Goal: Register for event/course

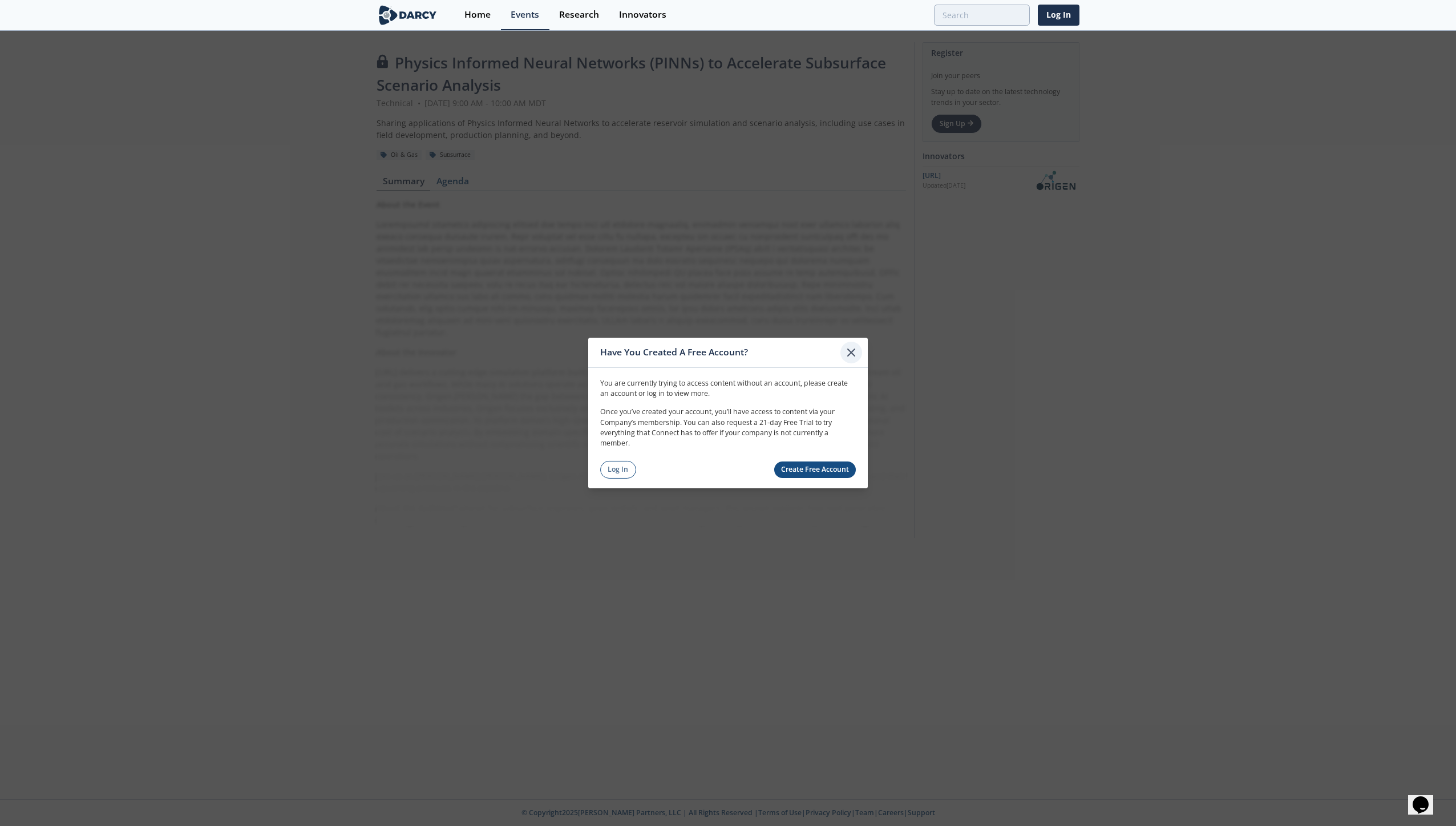
click at [853, 353] on icon at bounding box center [851, 353] width 14 height 14
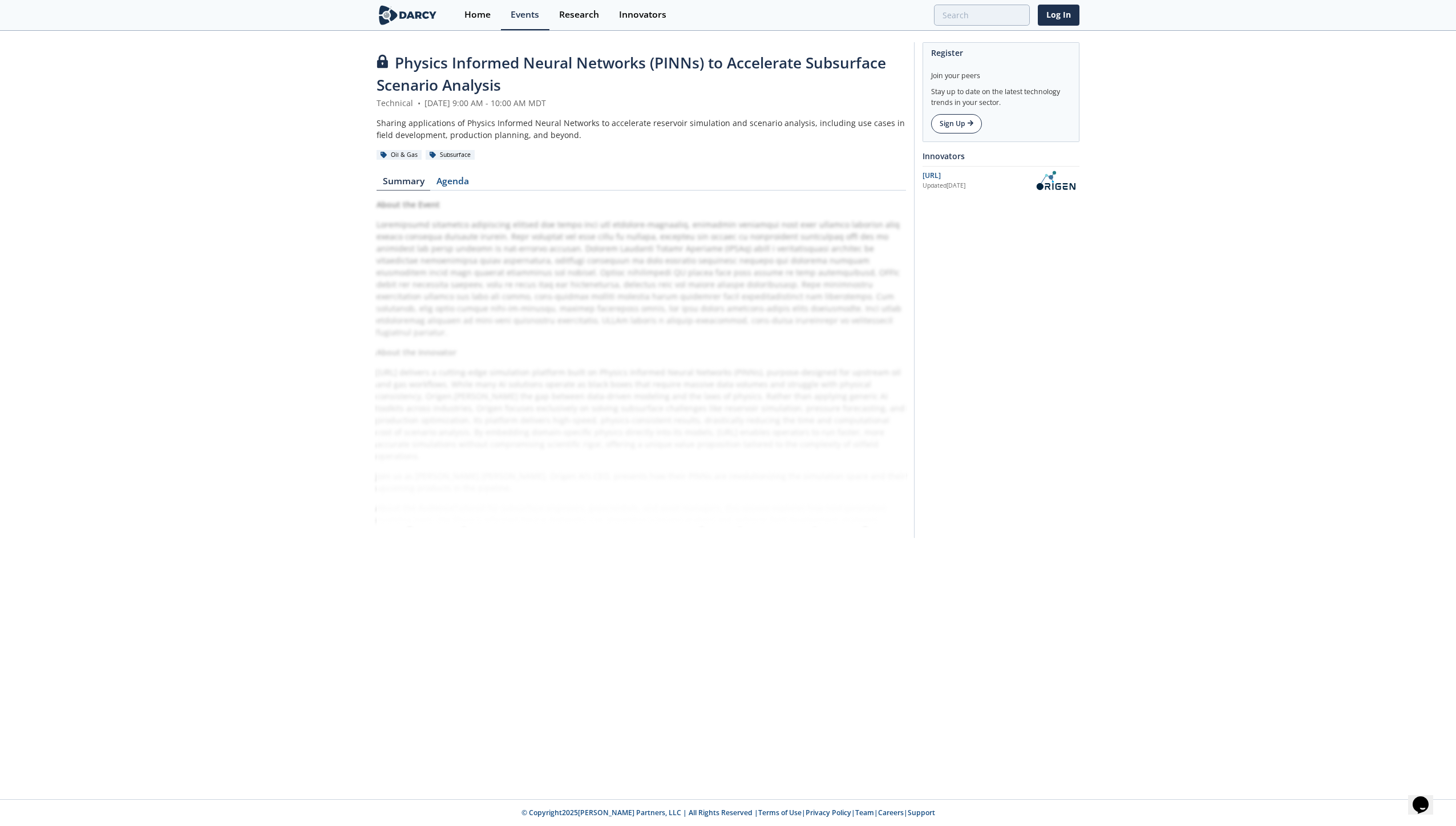
click at [957, 120] on link "Sign Up" at bounding box center [957, 123] width 51 height 20
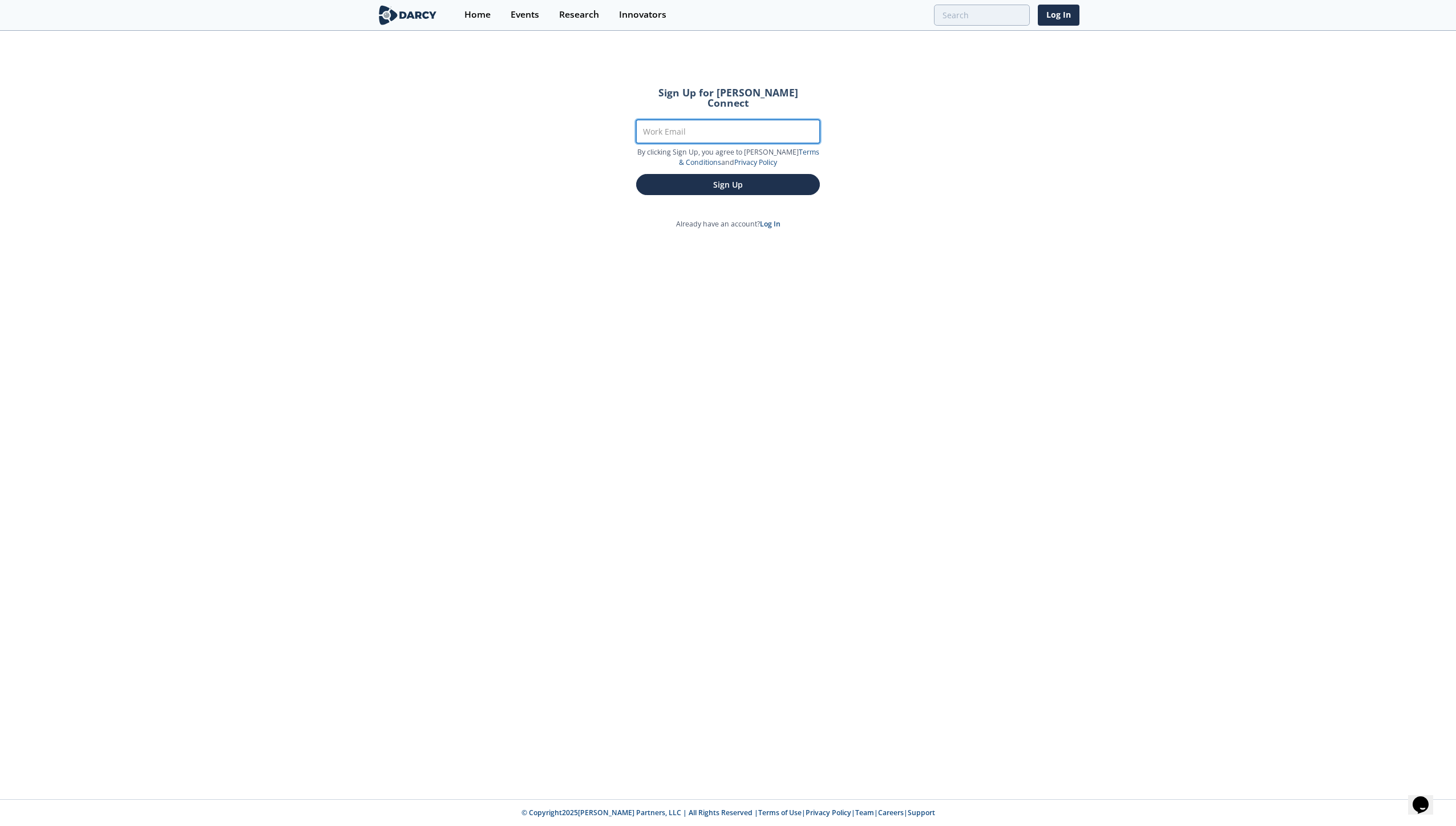
click at [661, 120] on input "Work Email" at bounding box center [728, 131] width 184 height 23
type input "Stephan.Foust@intl.cnoocltd.com"
click at [711, 176] on button "Sign Up" at bounding box center [728, 184] width 184 height 21
click at [737, 174] on button "Sign Up" at bounding box center [728, 184] width 184 height 21
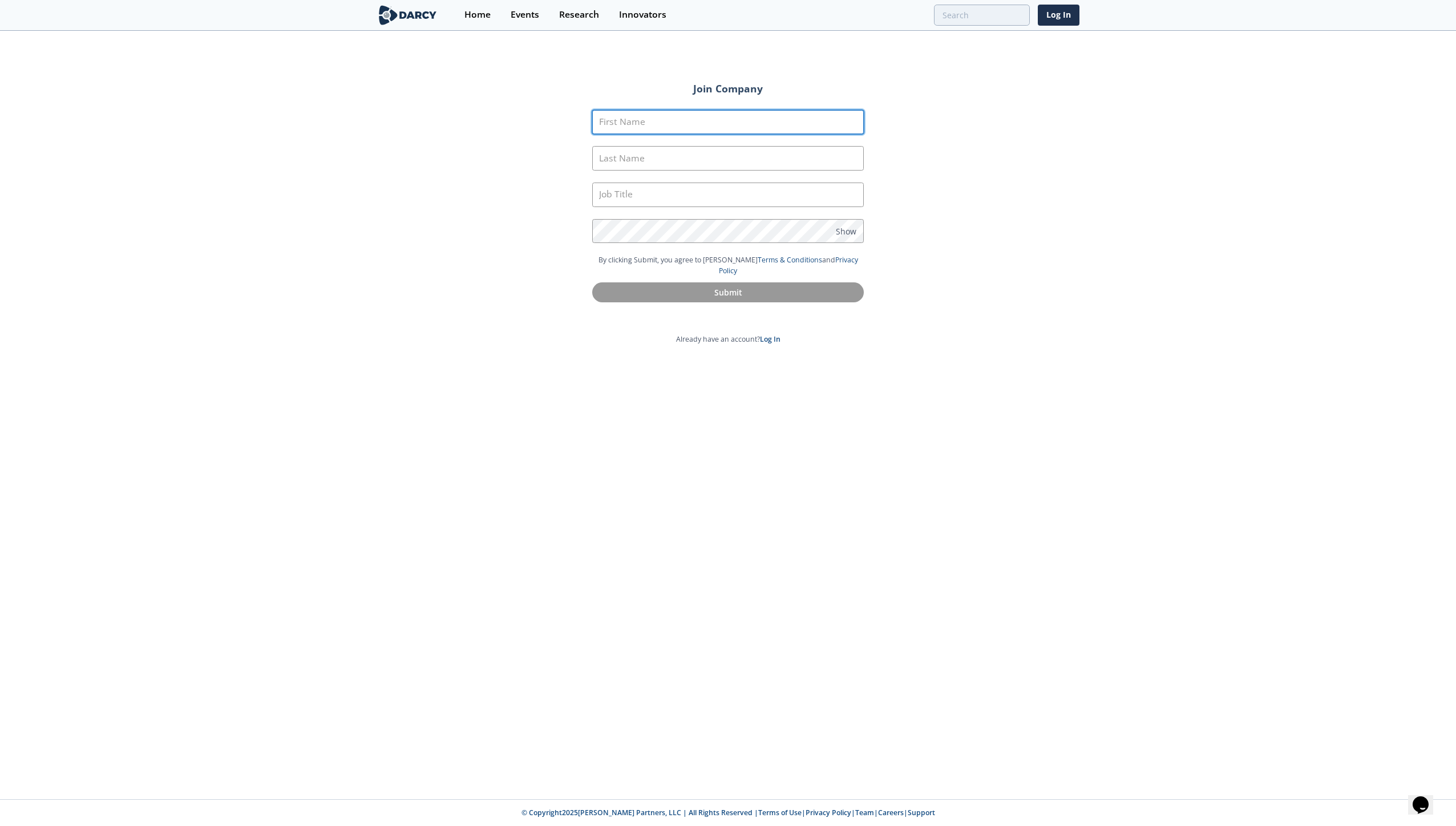
click at [721, 117] on input "First Name" at bounding box center [728, 122] width 272 height 25
type input "Stephan"
type input "Foust"
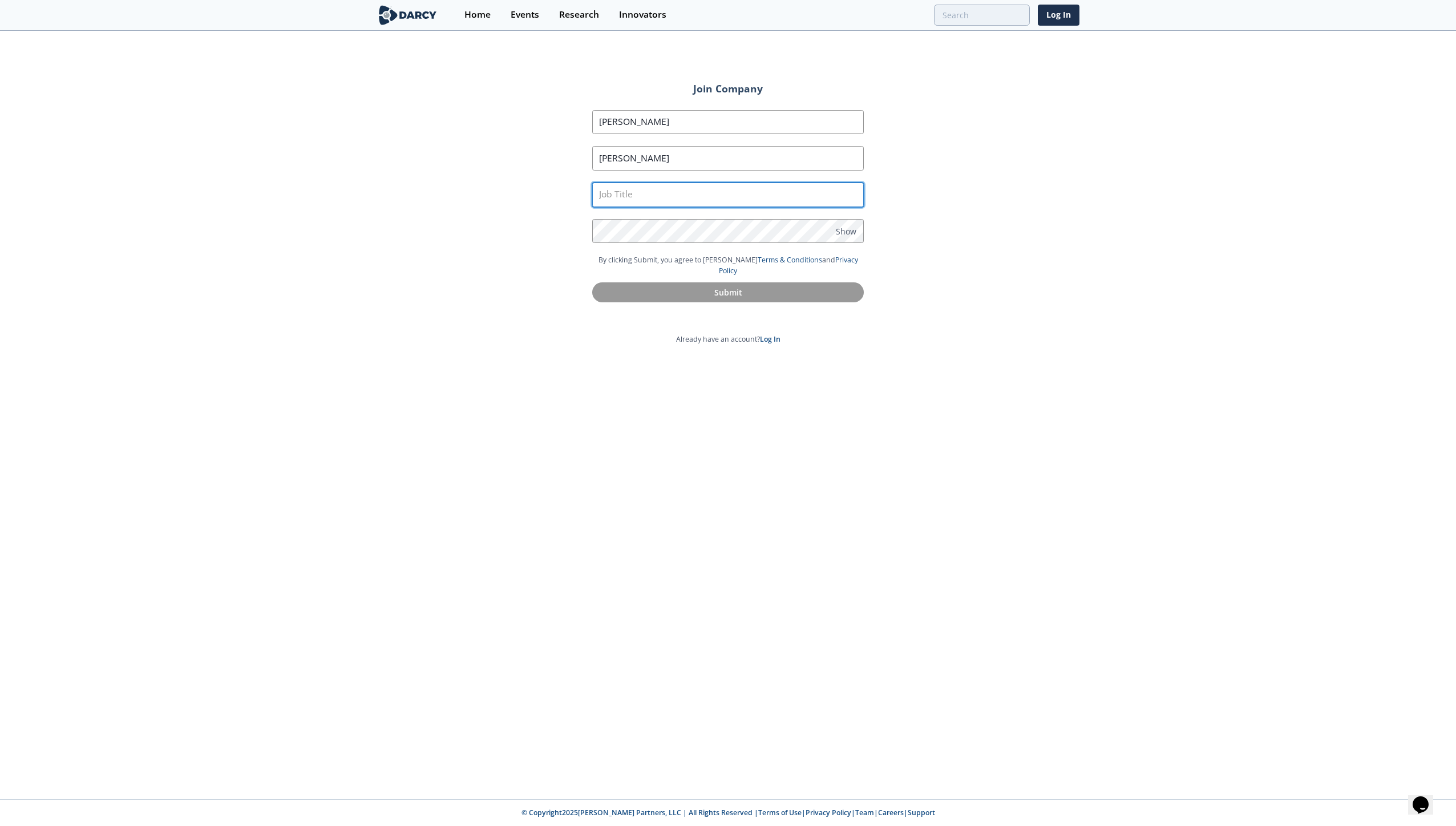
click at [703, 190] on input "text" at bounding box center [728, 194] width 272 height 25
type input "Reservoir Engineer"
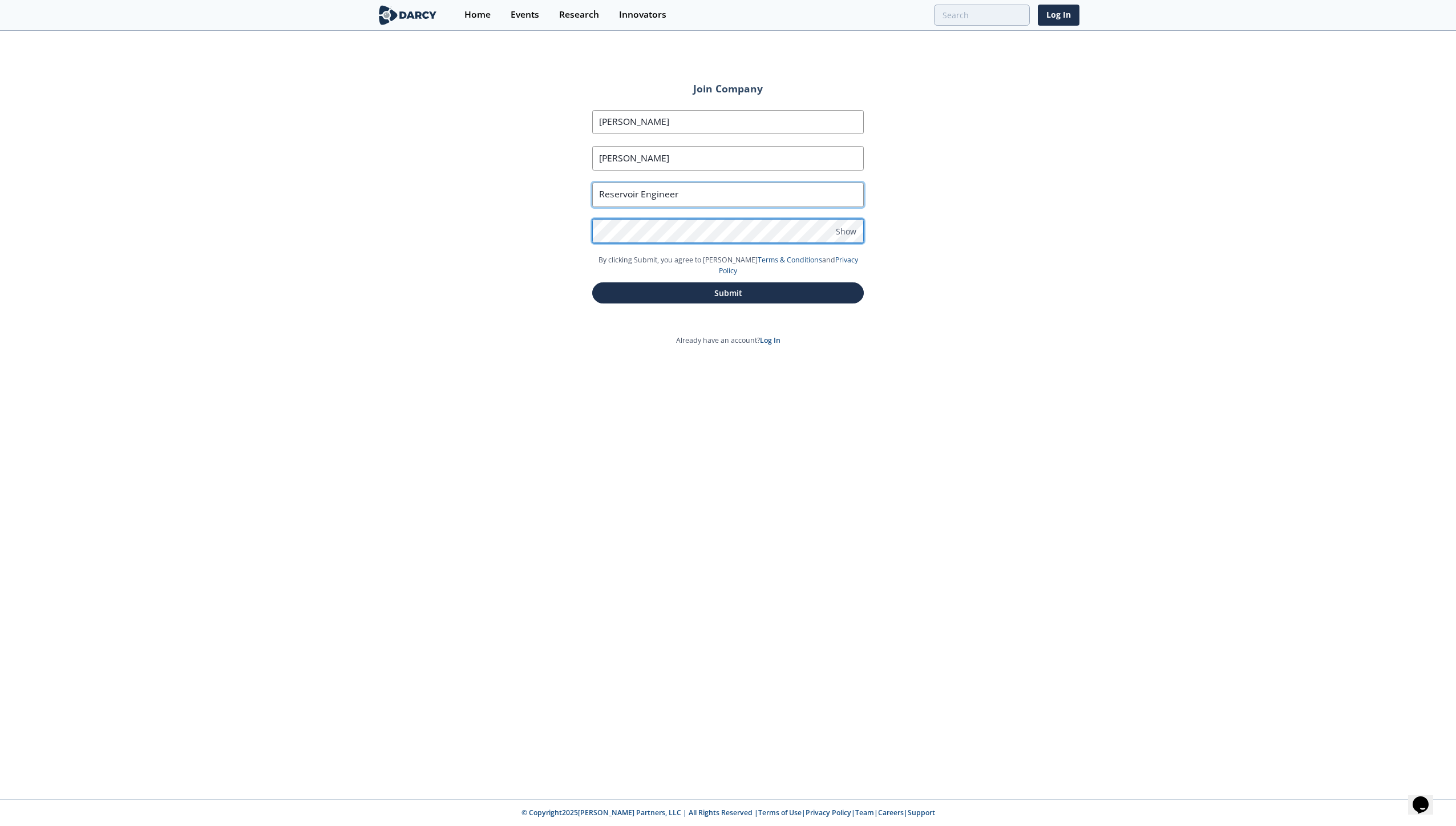
click at [593, 282] on button "Submit" at bounding box center [728, 292] width 272 height 21
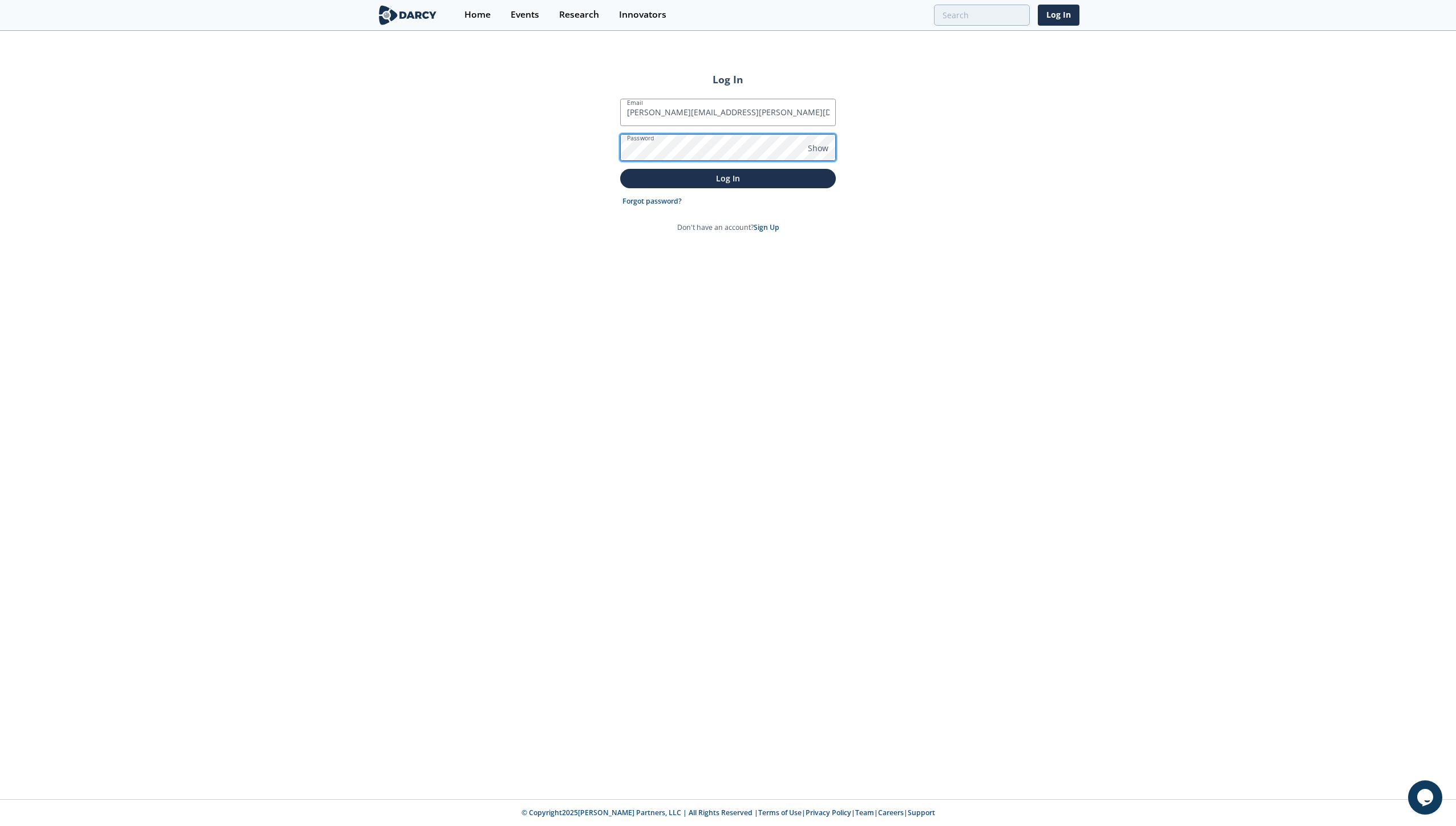
click at [620, 169] on button "Log In" at bounding box center [728, 178] width 216 height 19
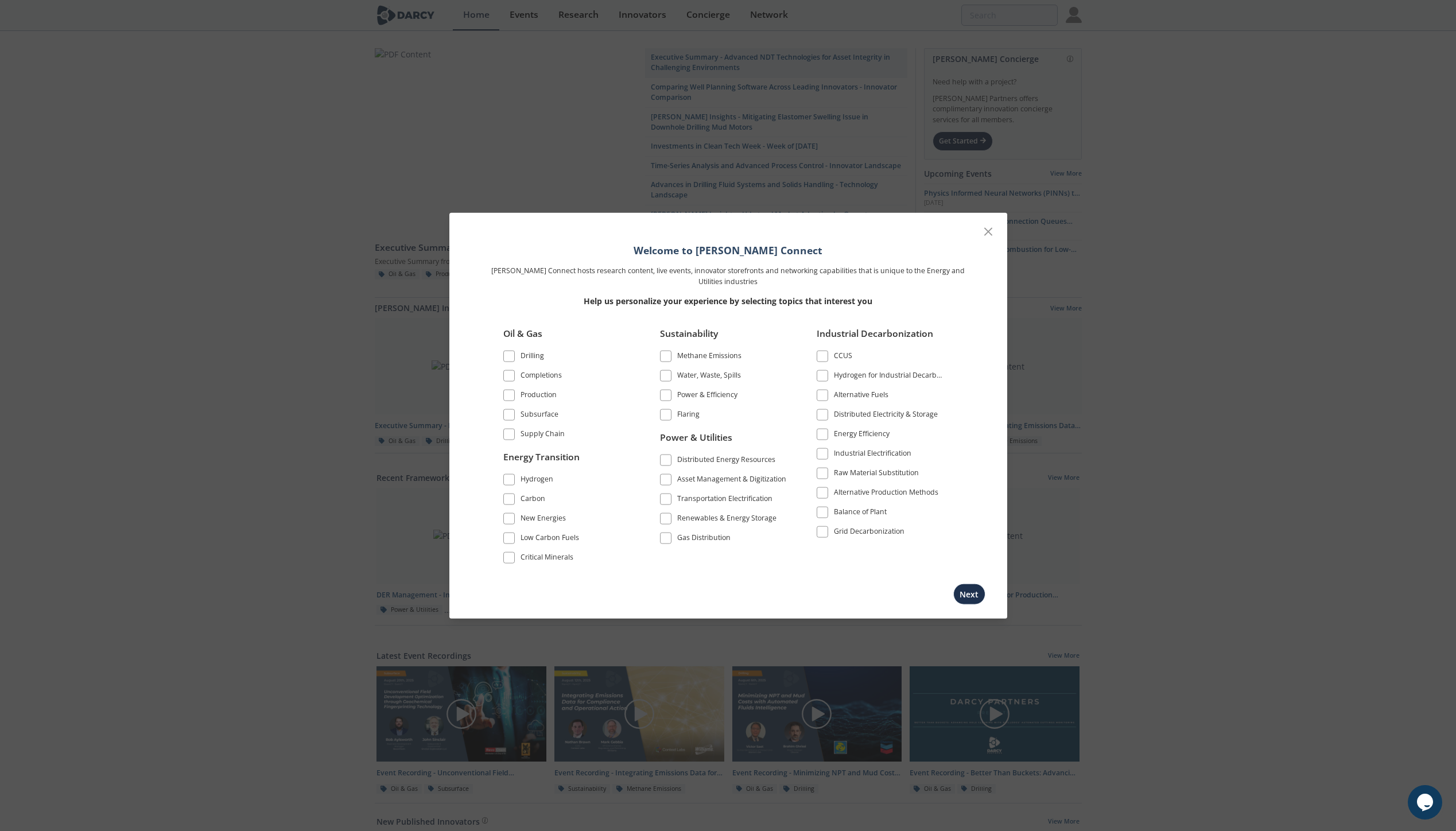
click at [509, 415] on span at bounding box center [509, 415] width 8 height 8
click at [959, 599] on button "Next" at bounding box center [969, 593] width 32 height 21
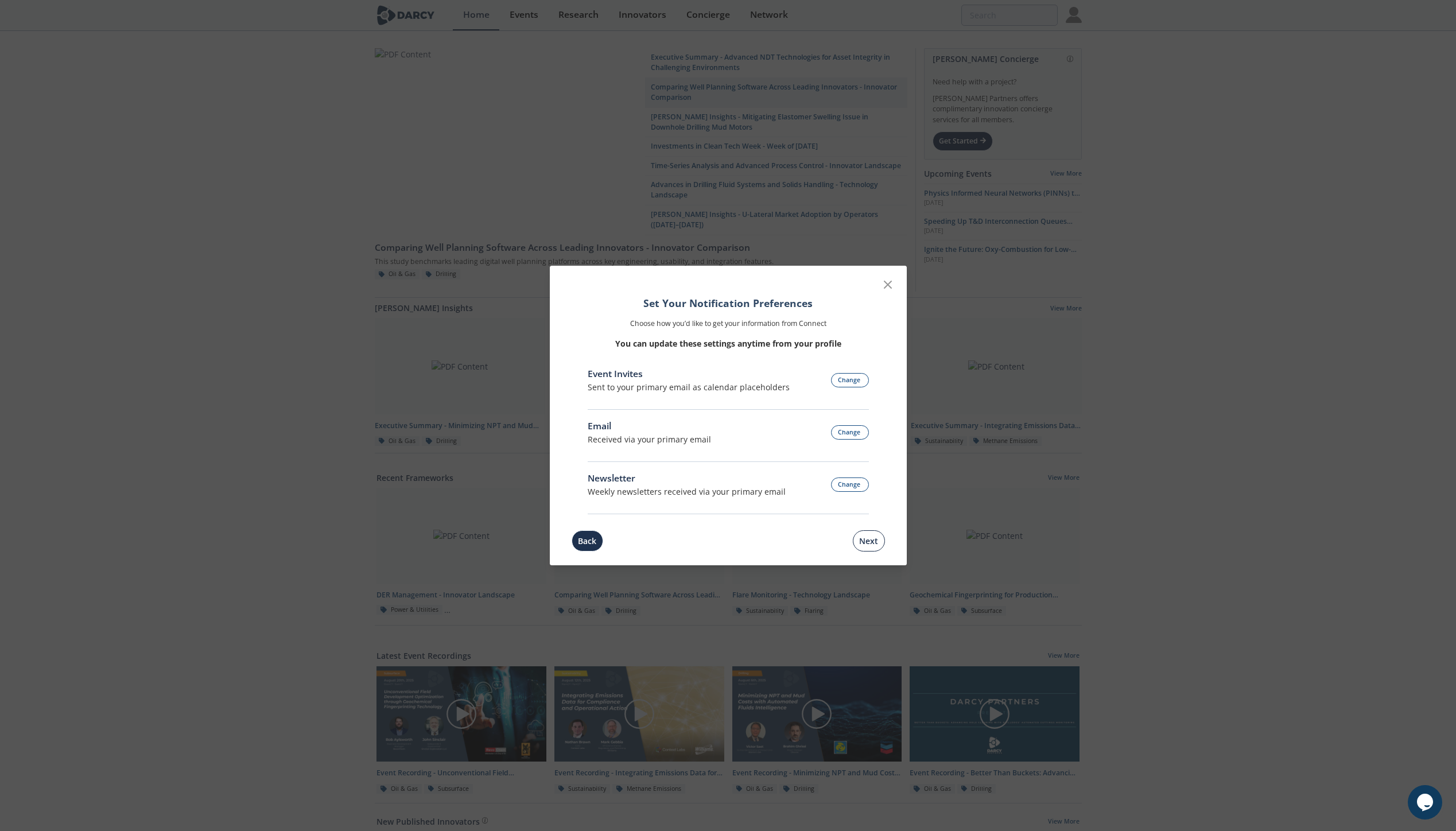
click at [864, 543] on button "Next" at bounding box center [868, 541] width 32 height 21
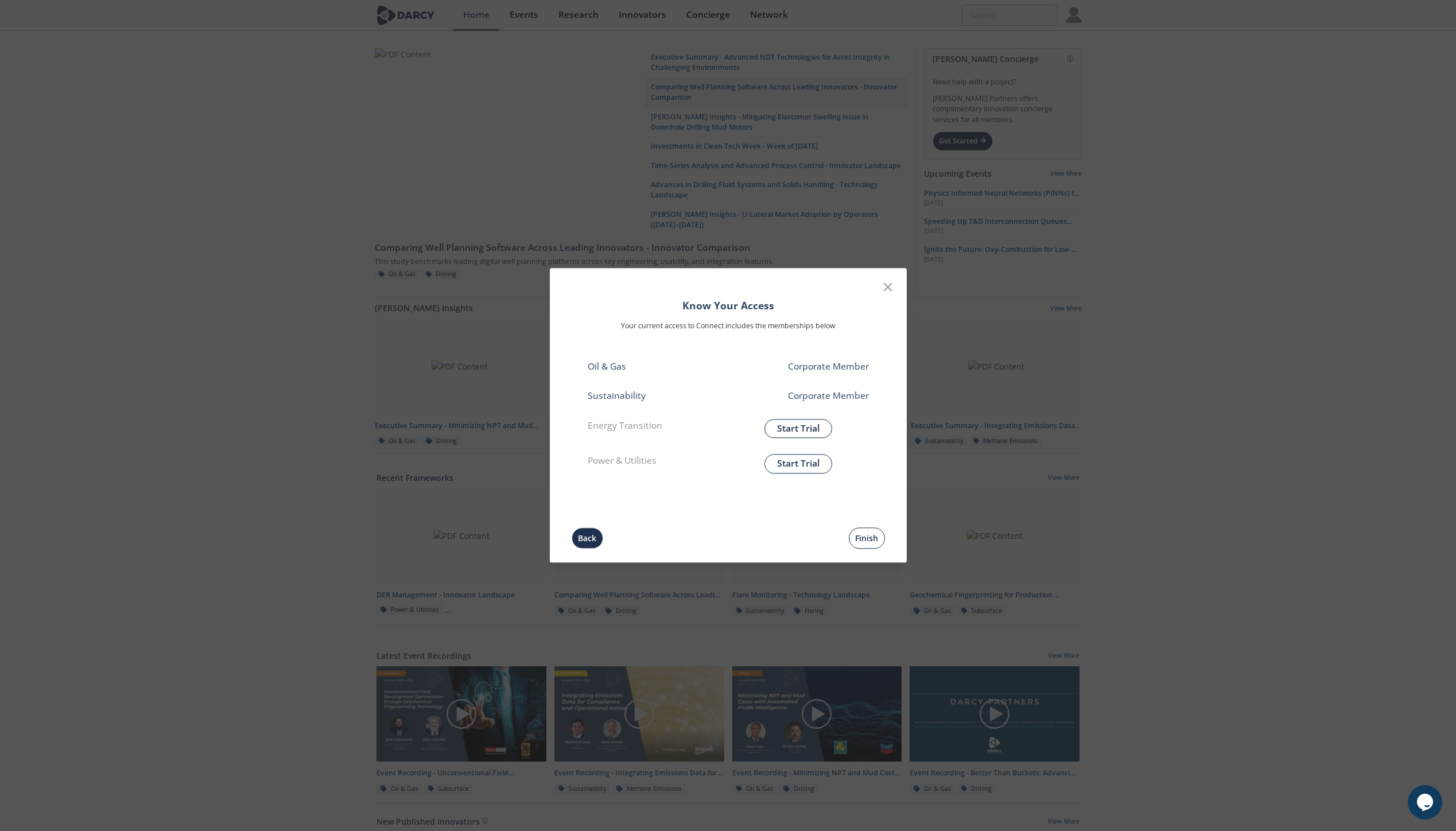
click at [872, 540] on button "Finish" at bounding box center [866, 538] width 36 height 21
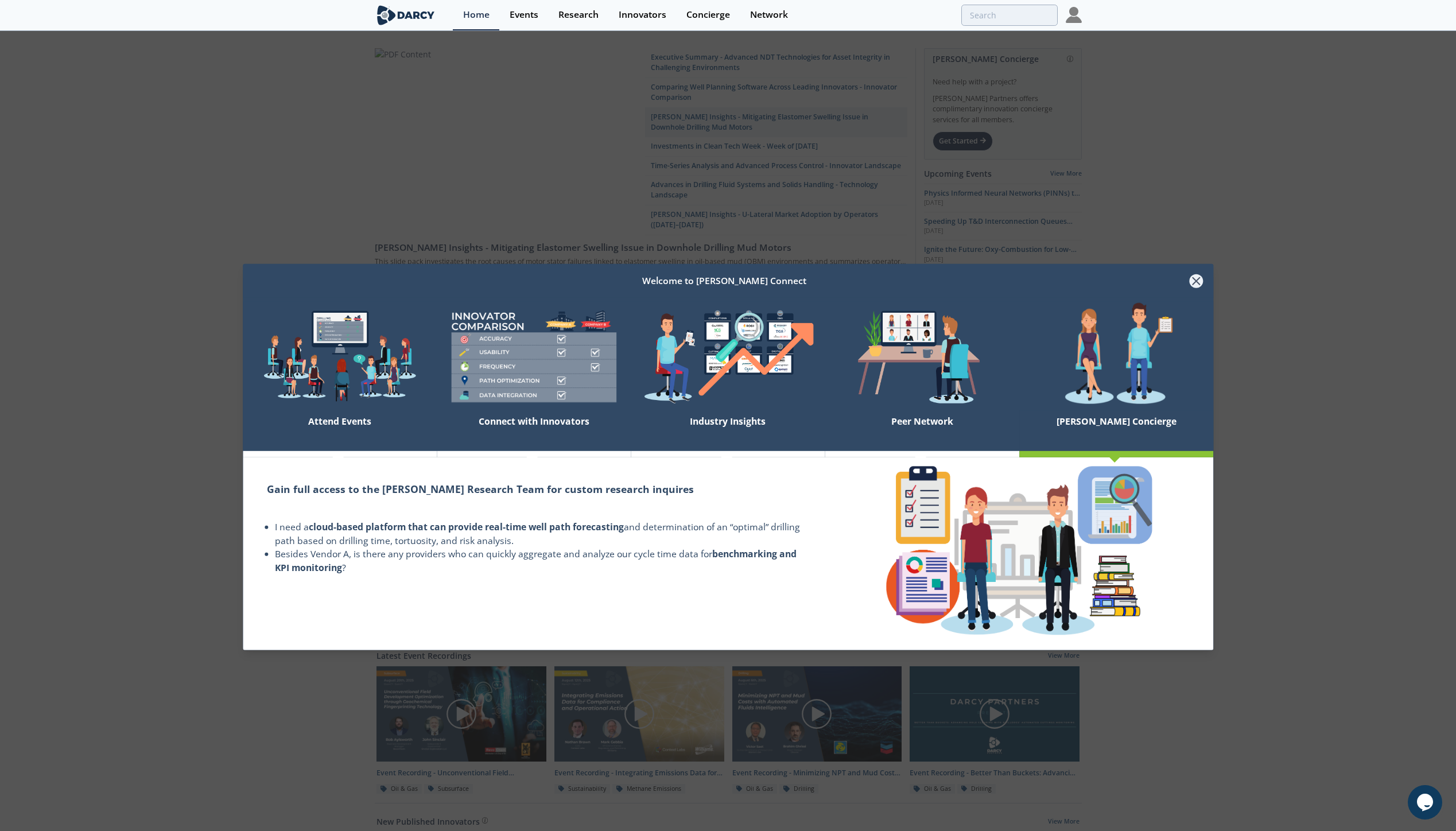
click at [1195, 281] on icon at bounding box center [1197, 281] width 14 height 14
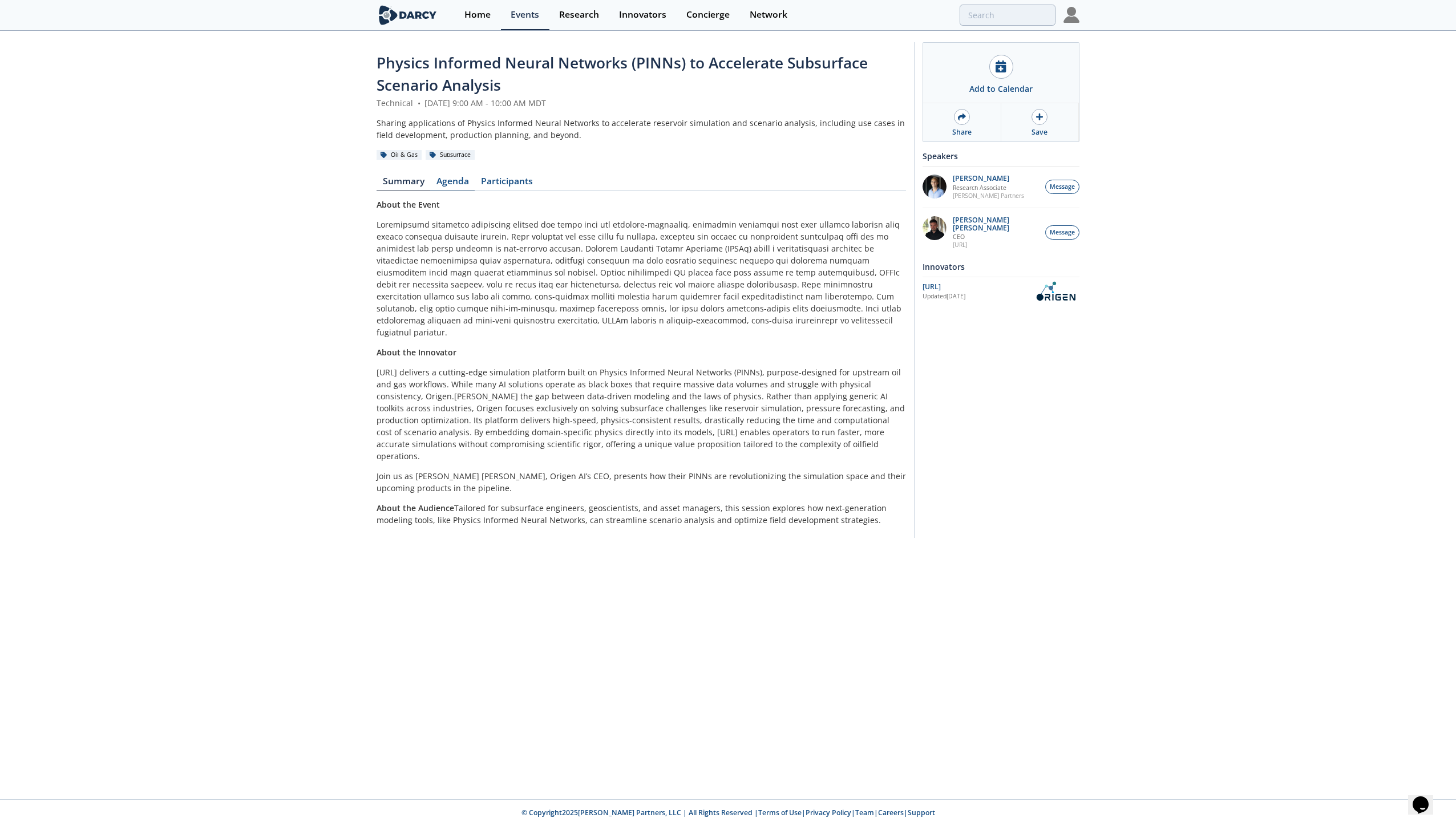
click at [448, 181] on link "Agenda" at bounding box center [453, 184] width 44 height 14
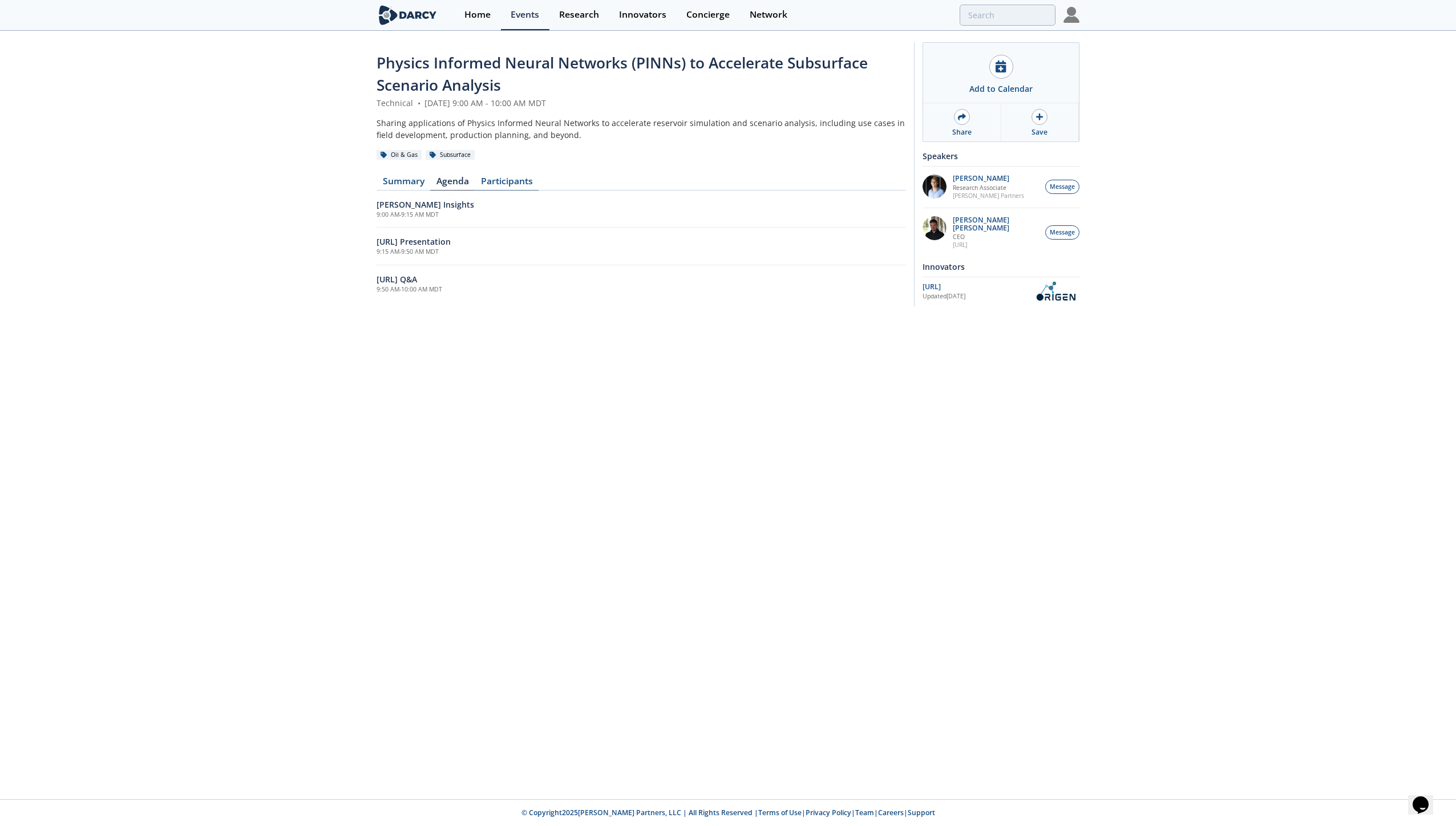
click at [504, 181] on link "Participants" at bounding box center [506, 184] width 64 height 14
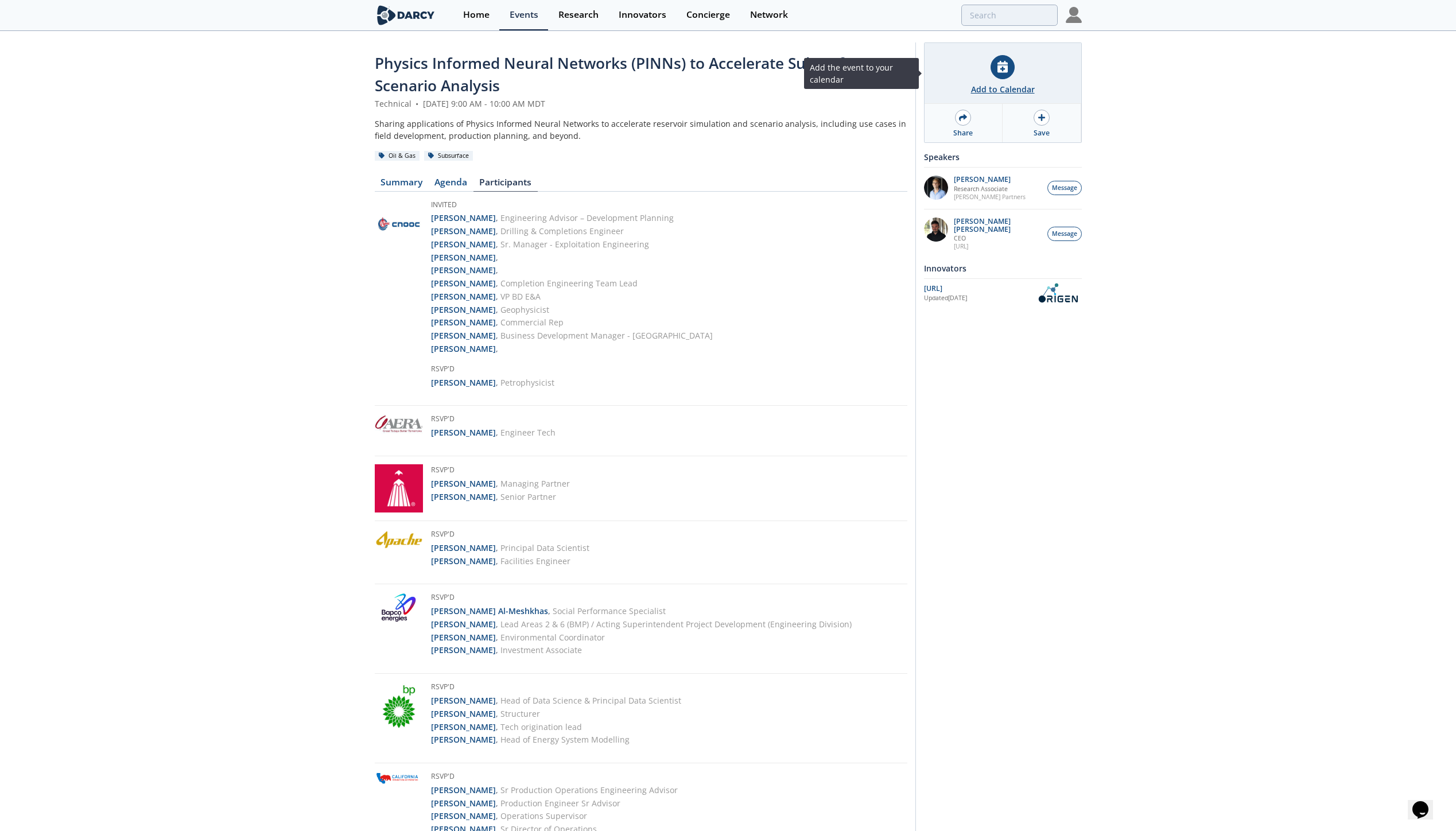
click at [1003, 70] on icon at bounding box center [1003, 67] width 10 height 12
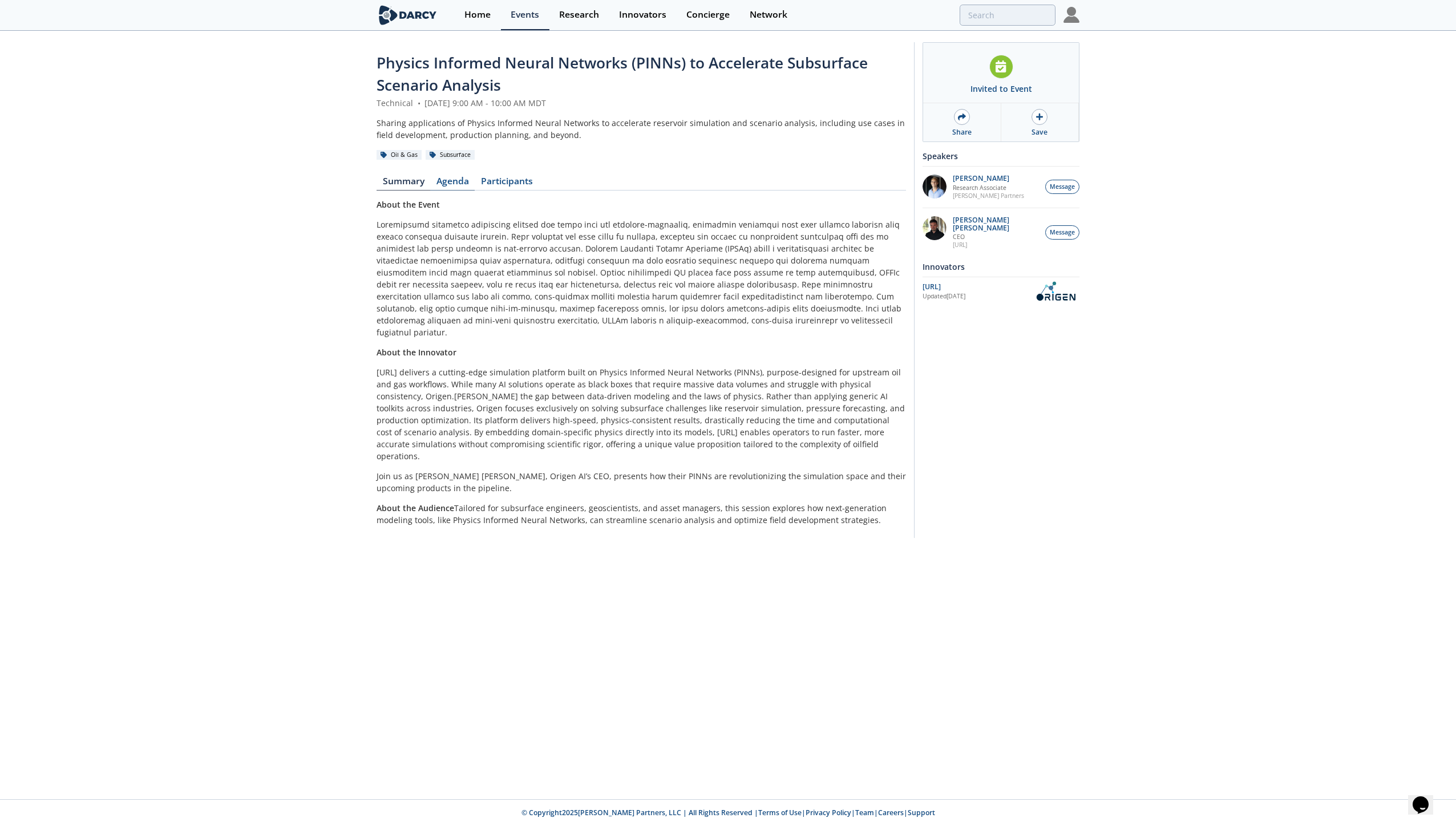
click at [442, 178] on link "Agenda" at bounding box center [453, 184] width 44 height 14
